Goal: Information Seeking & Learning: Learn about a topic

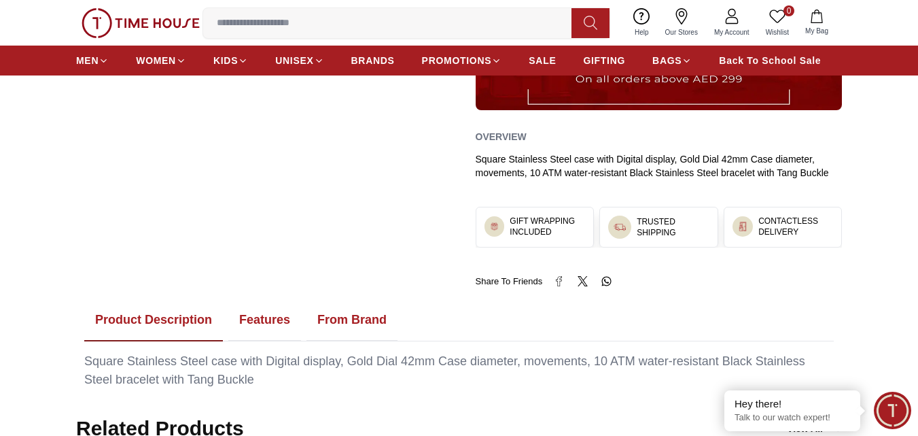
scroll to position [612, 0]
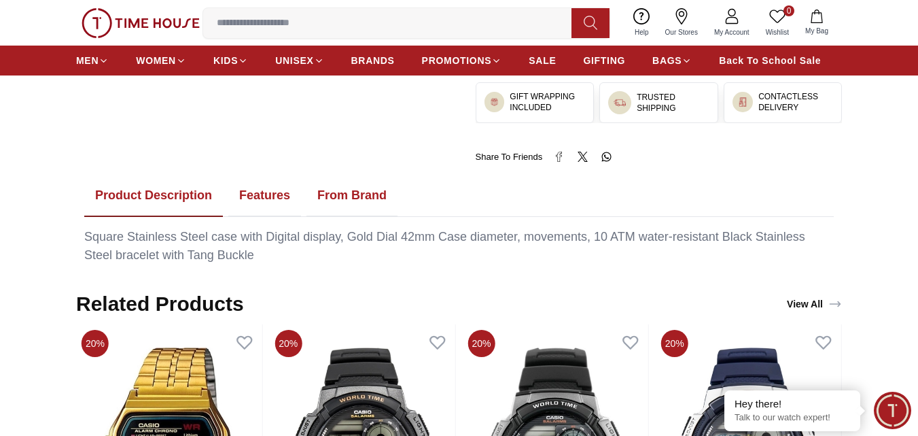
click at [268, 194] on button "Features" at bounding box center [264, 196] width 73 height 42
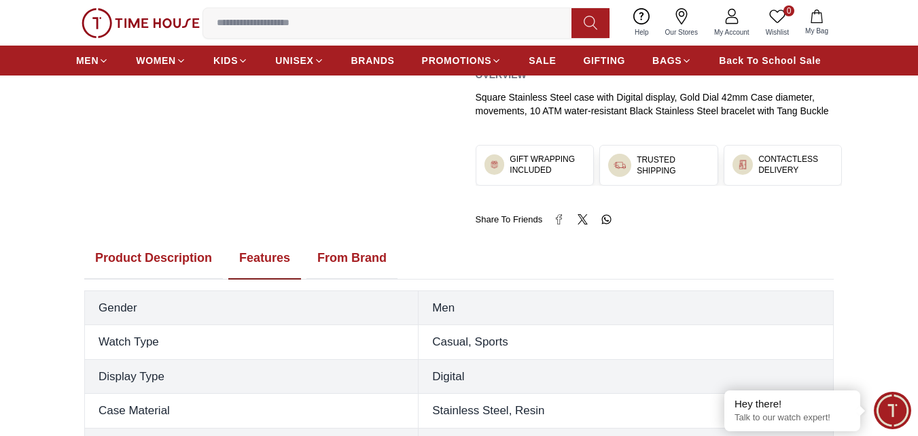
scroll to position [680, 0]
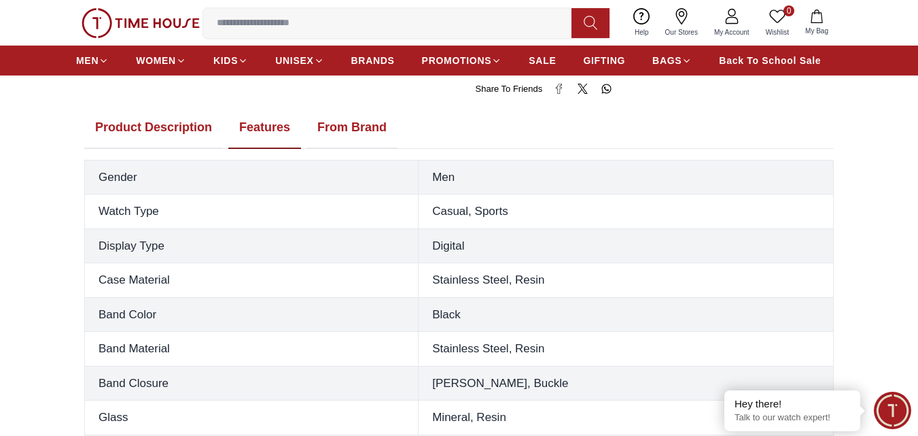
click at [372, 130] on button "From Brand" at bounding box center [351, 128] width 91 height 42
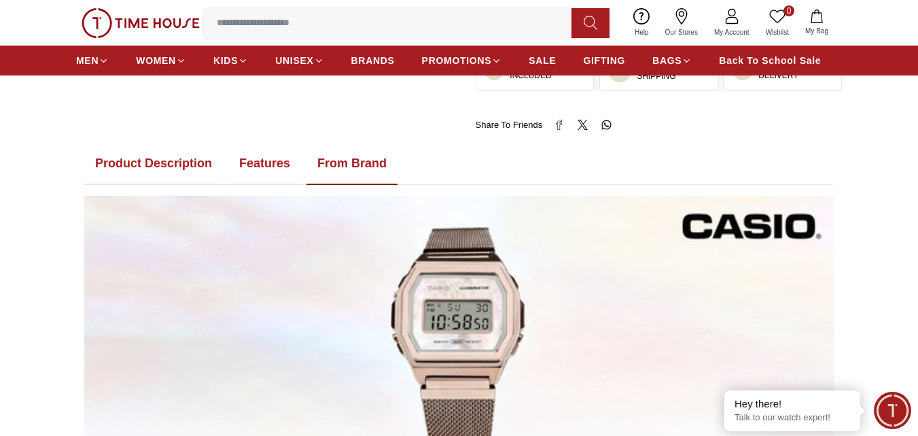
scroll to position [612, 0]
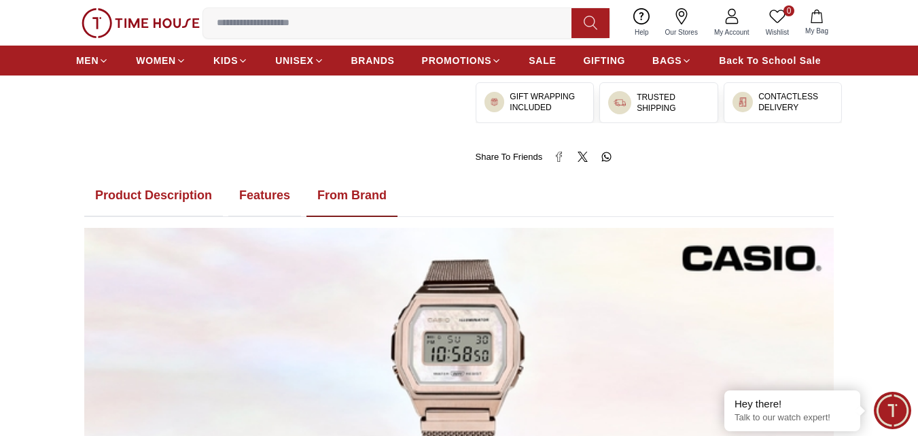
click at [263, 198] on button "Features" at bounding box center [264, 196] width 73 height 42
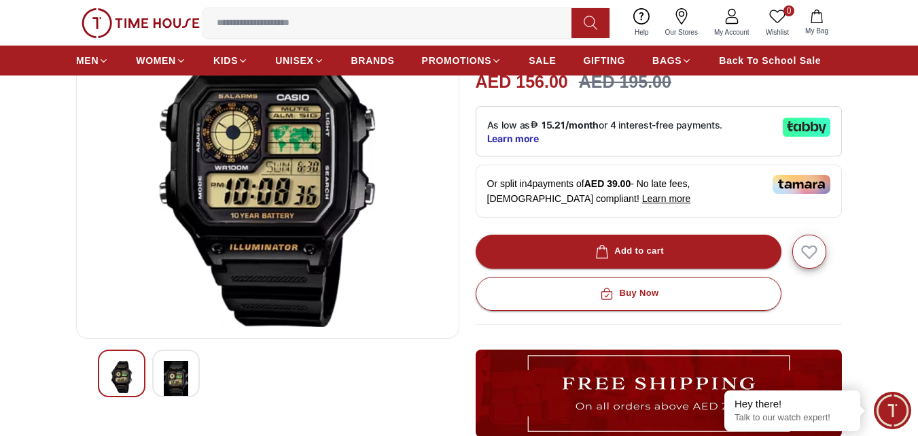
scroll to position [0, 0]
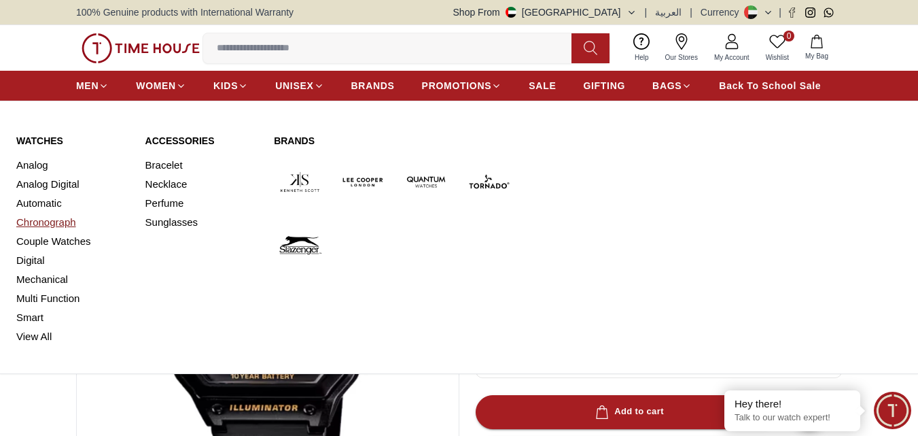
click at [37, 224] on link "Chronograph" at bounding box center [72, 222] width 113 height 19
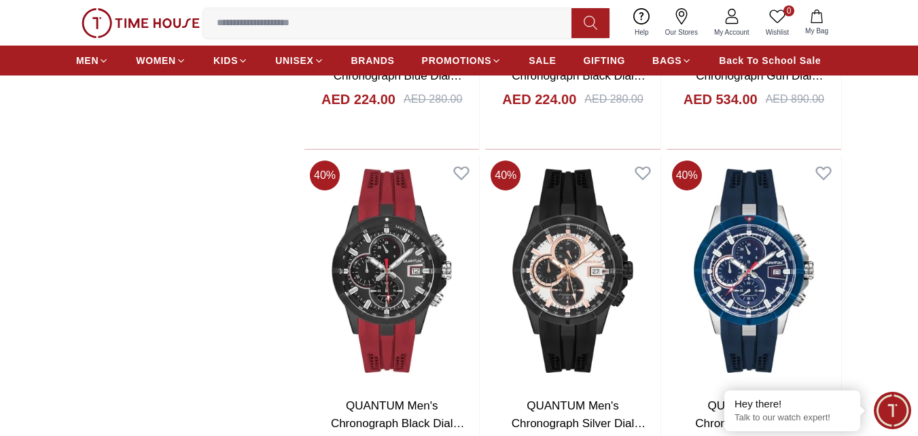
scroll to position [1903, 0]
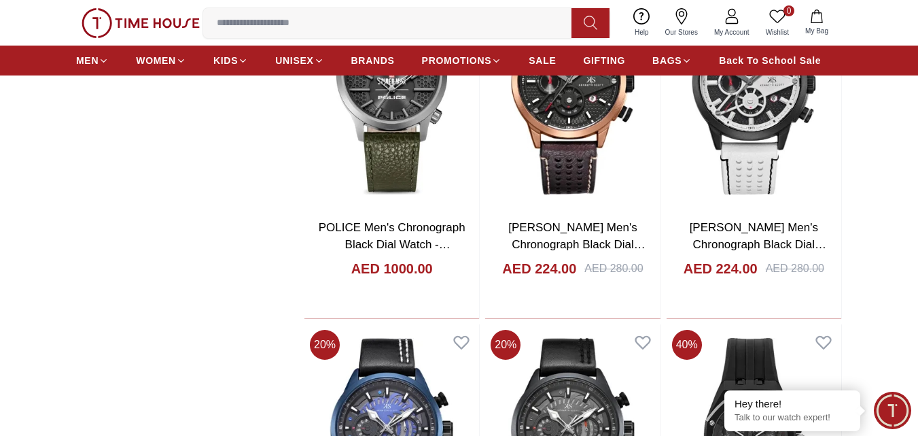
scroll to position [1271, 0]
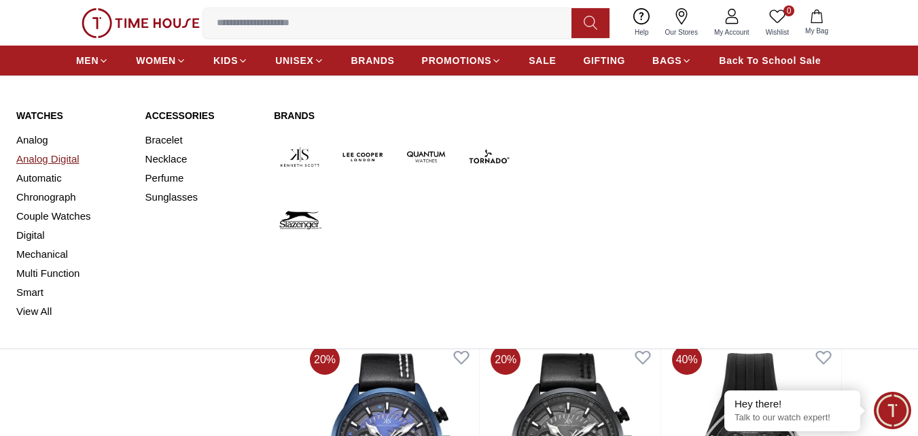
click at [29, 158] on link "Analog Digital" at bounding box center [72, 158] width 113 height 19
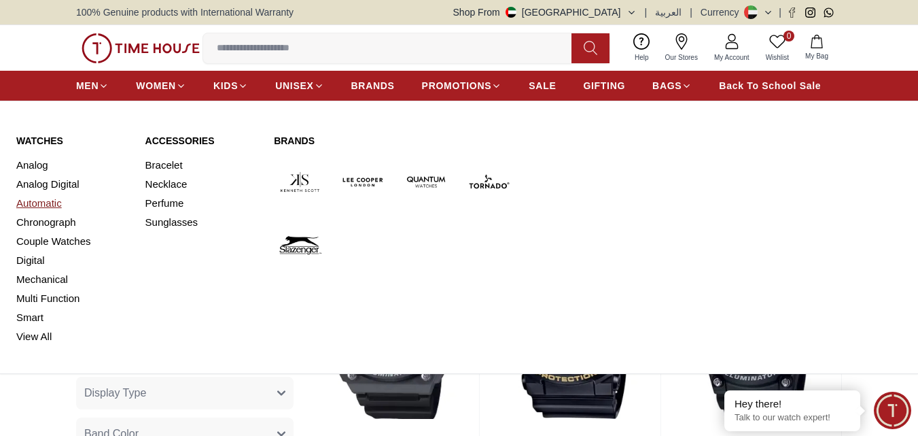
click at [39, 200] on link "Automatic" at bounding box center [72, 203] width 113 height 19
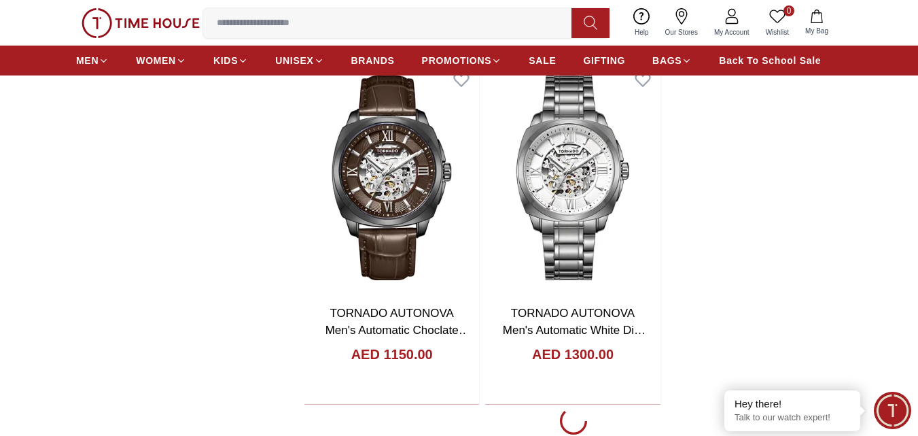
scroll to position [2446, 0]
